Goal: Information Seeking & Learning: Understand process/instructions

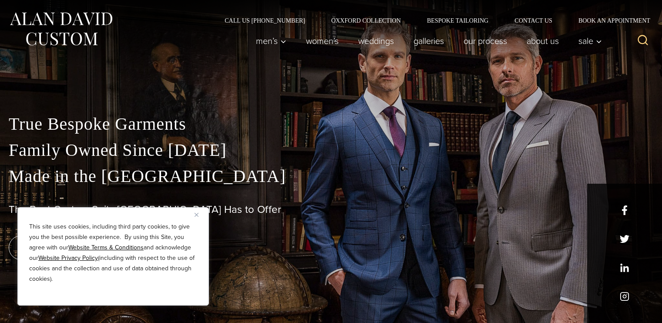
click at [625, 213] on h1 "The Best Custom Suits [GEOGRAPHIC_DATA] Has to Offer" at bounding box center [331, 209] width 645 height 13
click at [469, 40] on link "Our Process" at bounding box center [485, 40] width 63 height 17
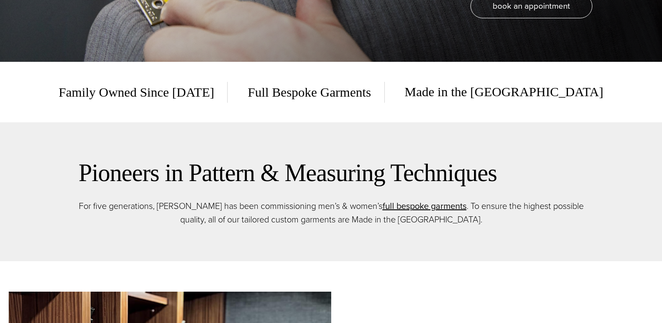
scroll to position [305, 0]
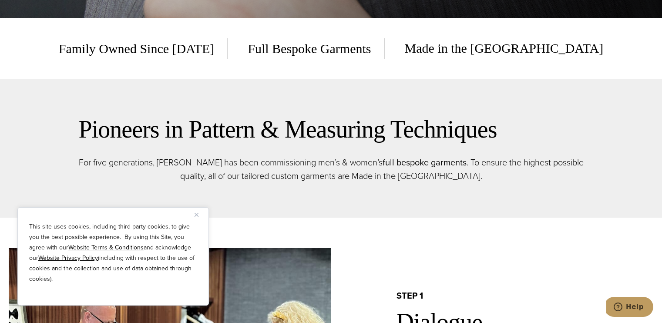
click at [383, 165] on link "full bespoke garments" at bounding box center [425, 162] width 84 height 13
